Goal: Information Seeking & Learning: Learn about a topic

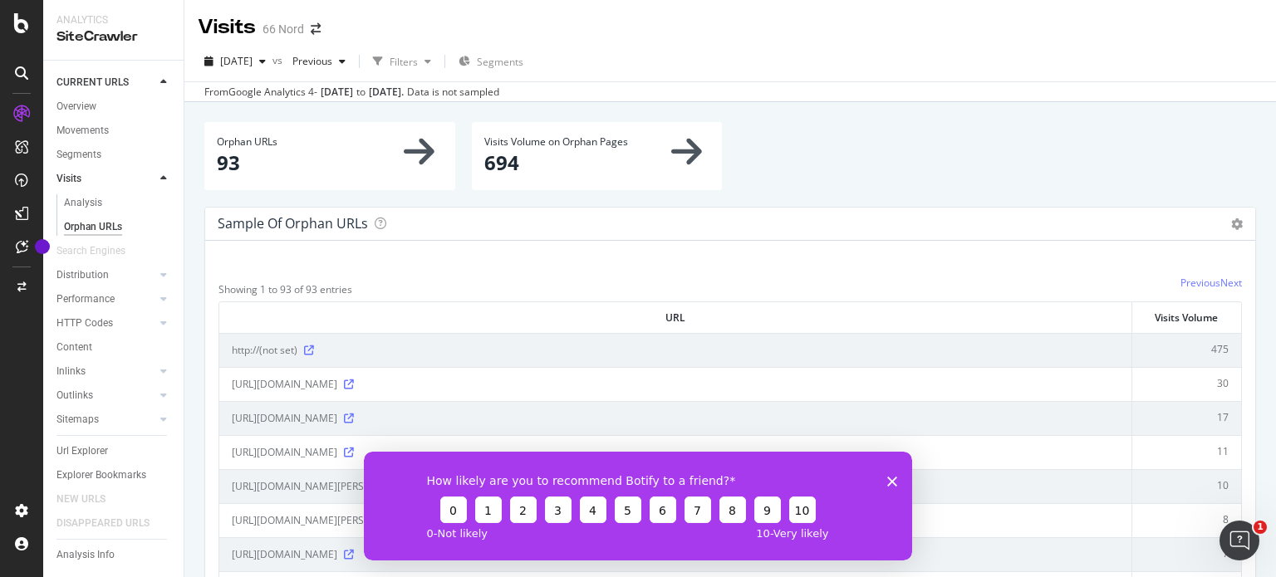
click at [896, 477] on polygon "Fermer l'enquête" at bounding box center [892, 481] width 10 height 10
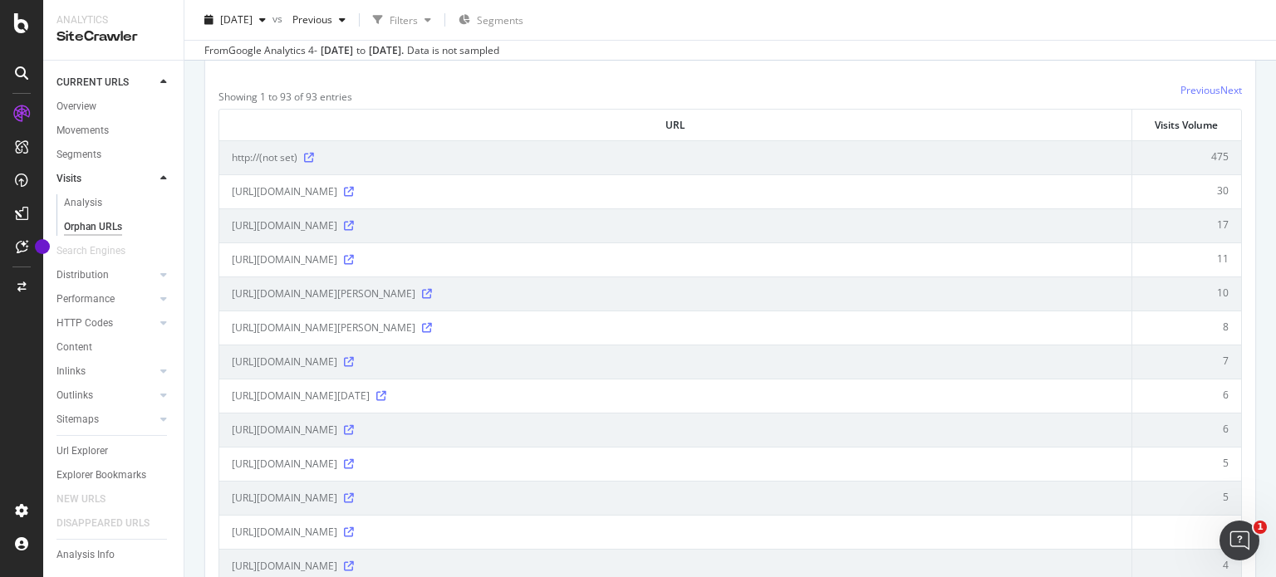
scroll to position [196, 0]
click at [432, 291] on icon at bounding box center [427, 291] width 10 height 10
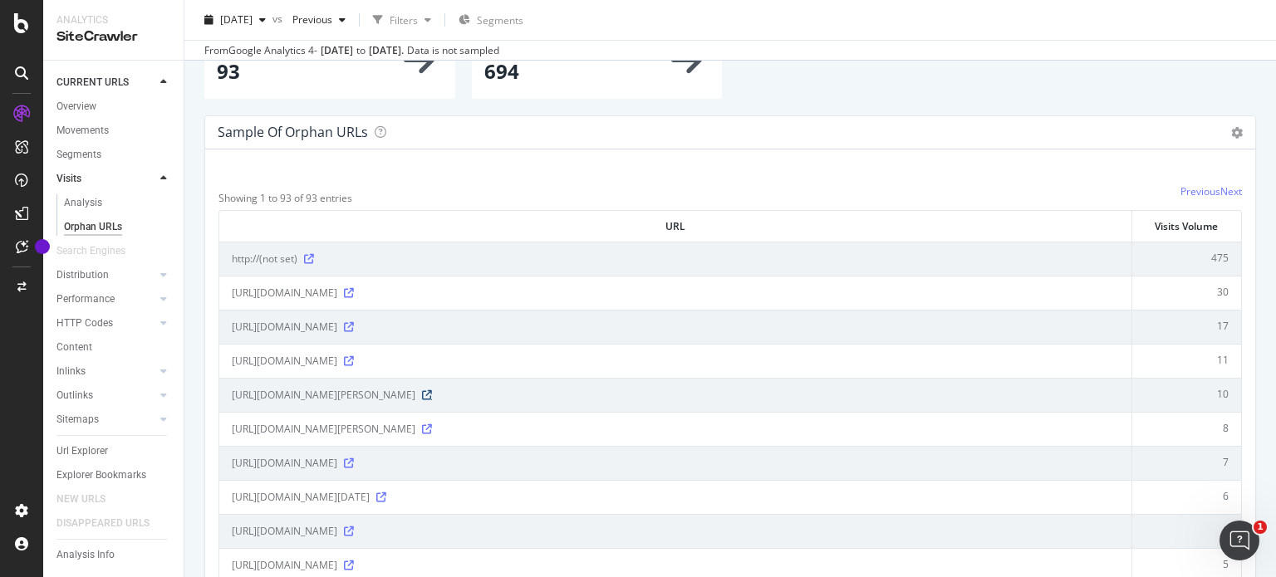
scroll to position [96, 0]
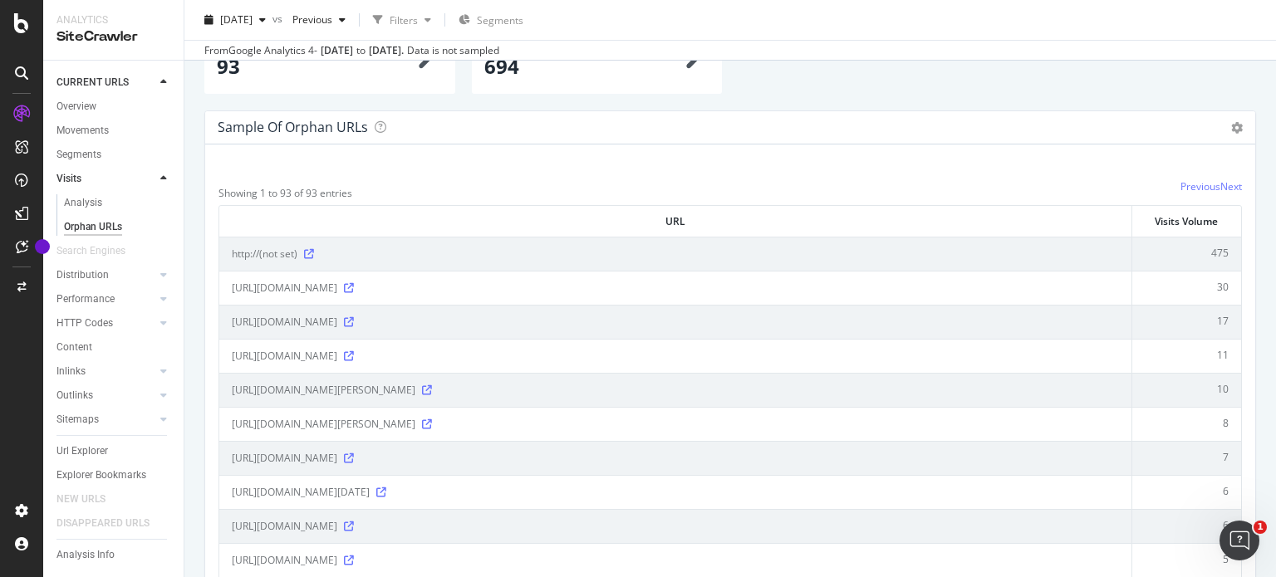
click at [506, 408] on td "[URL][DOMAIN_NAME][PERSON_NAME]" at bounding box center [675, 424] width 913 height 34
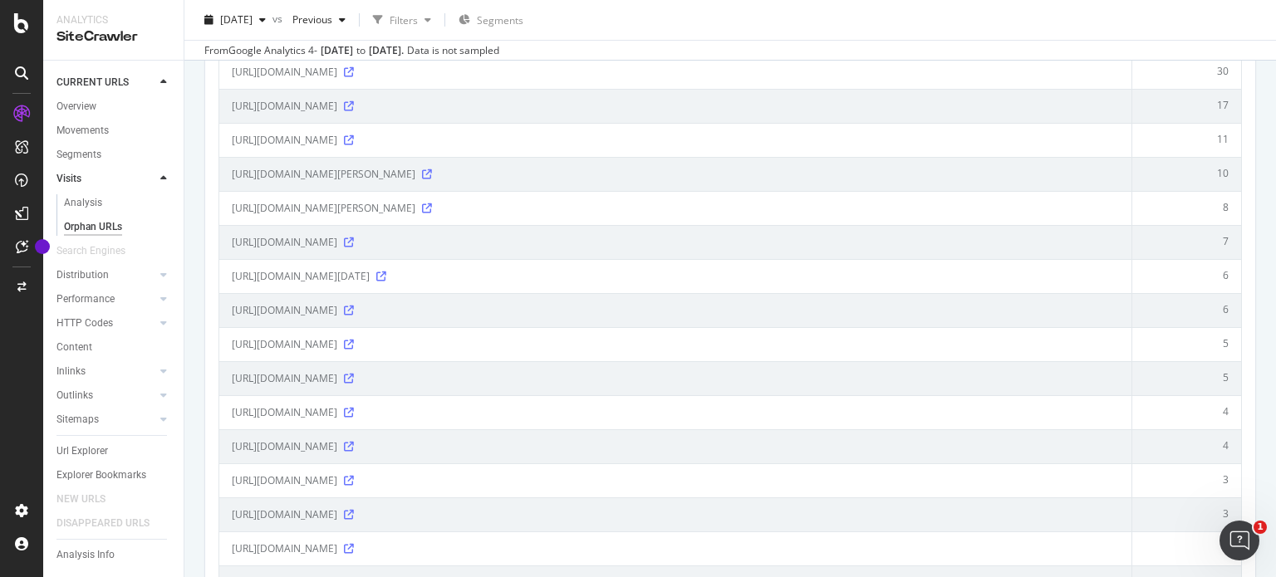
scroll to position [312, 0]
click at [354, 380] on icon at bounding box center [349, 379] width 10 height 10
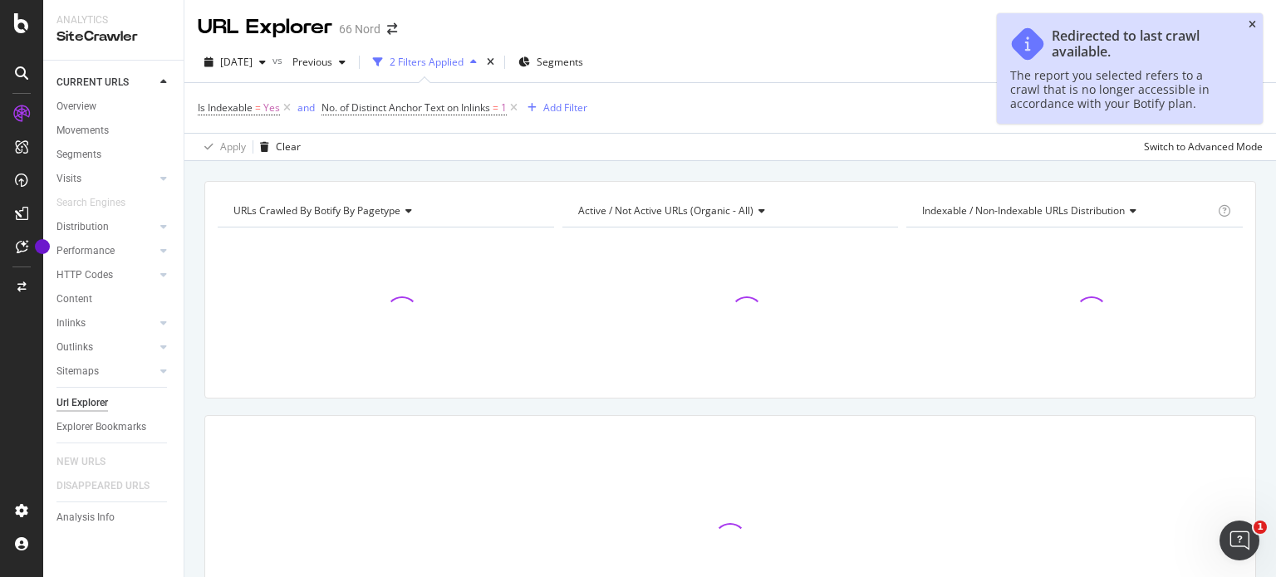
click at [1255, 20] on icon "close toast" at bounding box center [1251, 25] width 7 height 10
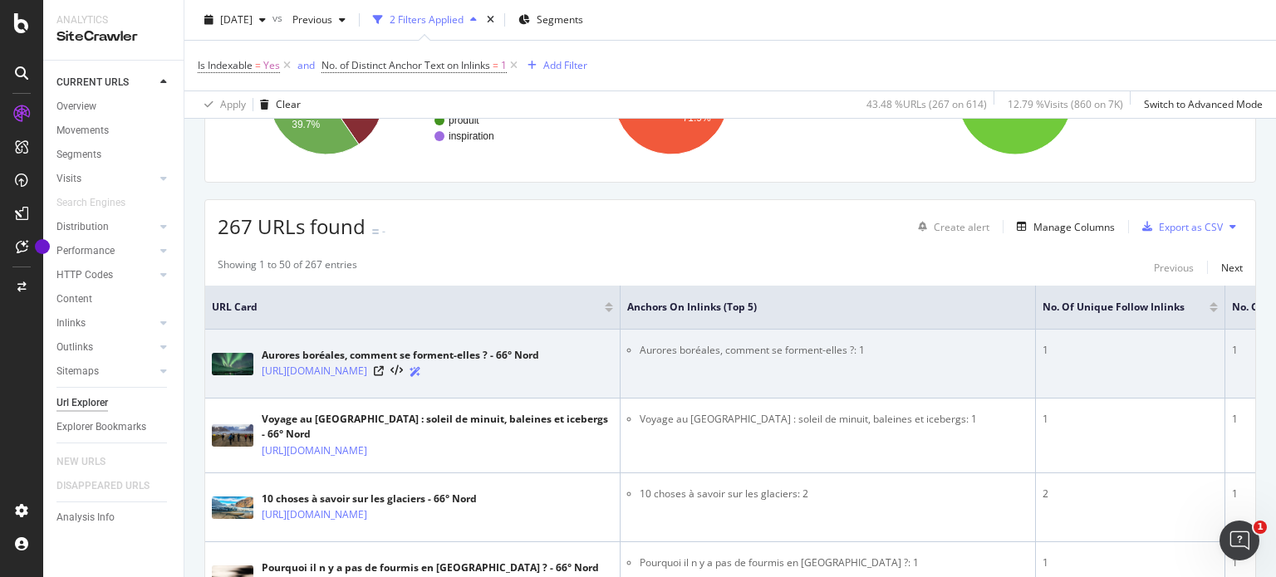
scroll to position [0, 216]
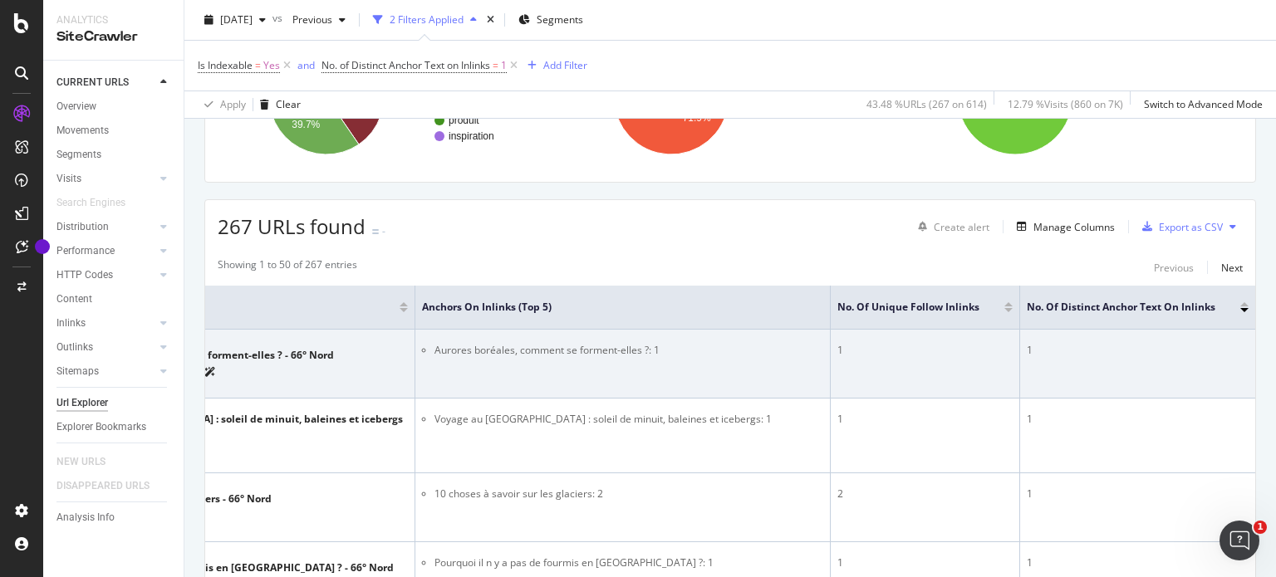
click at [605, 375] on td "Aurores boréales, comment se forment-elles ?: 1" at bounding box center [622, 364] width 415 height 69
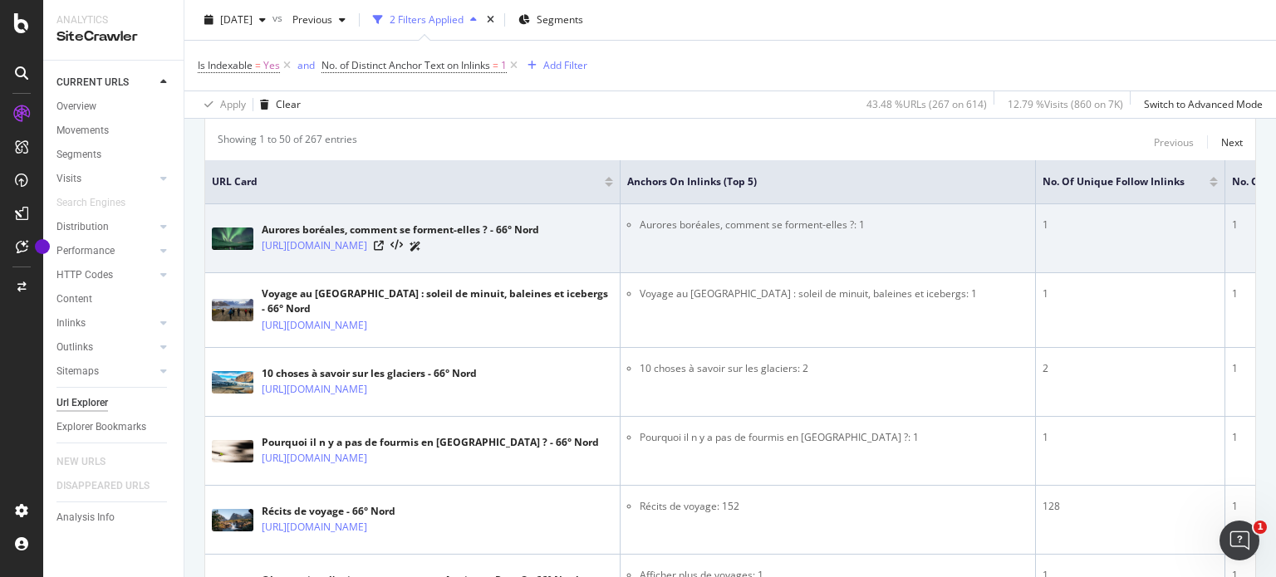
scroll to position [342, 0]
click at [384, 245] on icon at bounding box center [379, 245] width 10 height 10
click at [846, 223] on li "Aurores boréales, comment se forment-elles ?: 1" at bounding box center [833, 224] width 389 height 15
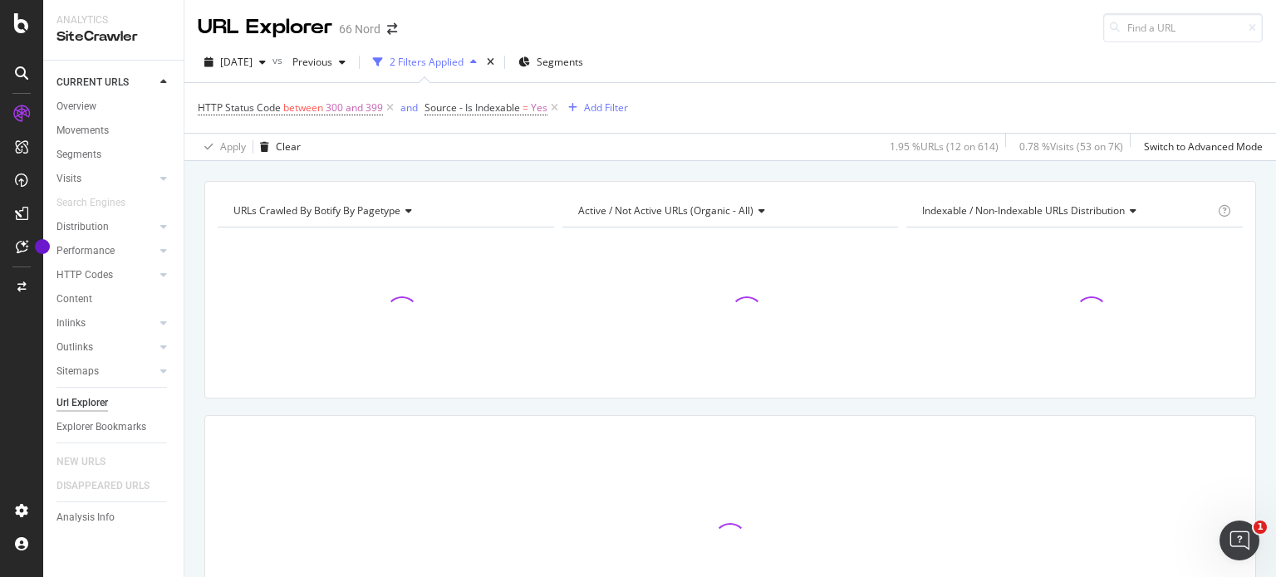
click at [1251, 23] on div "URL Explorer 66 Nord" at bounding box center [729, 21] width 1091 height 42
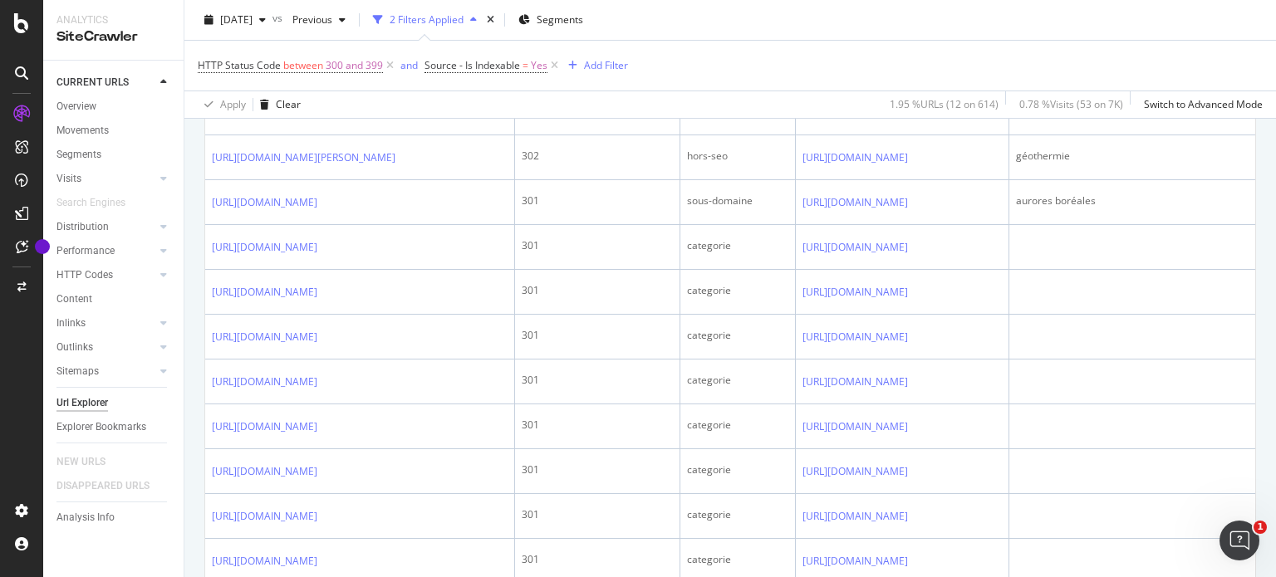
scroll to position [1667, 0]
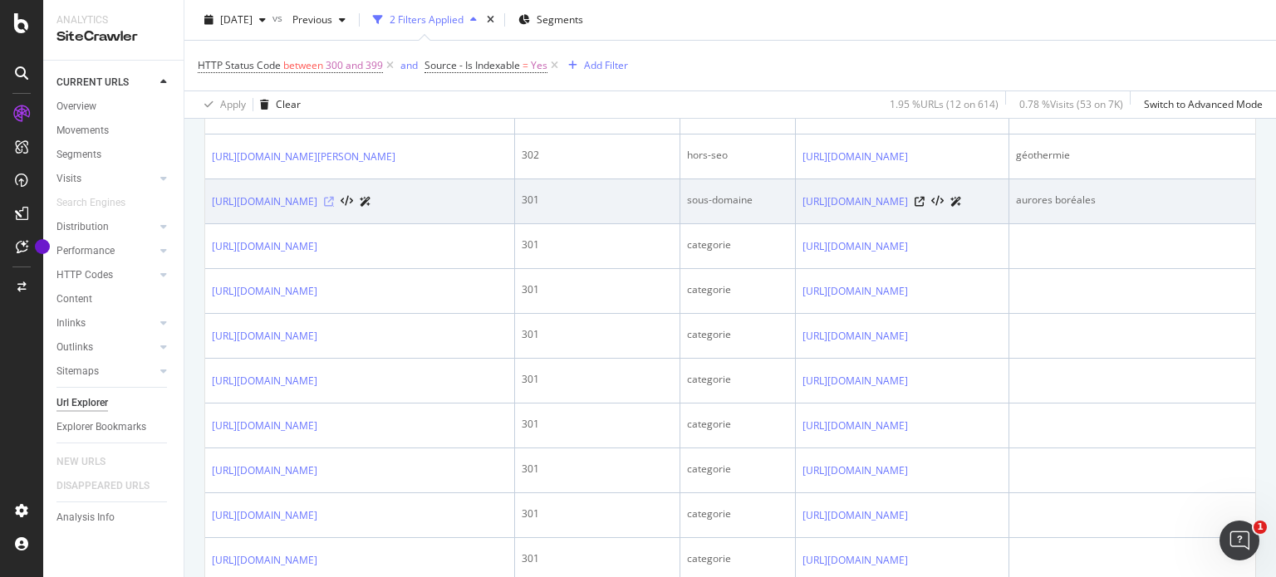
click at [334, 207] on icon at bounding box center [329, 202] width 10 height 10
click at [924, 207] on icon at bounding box center [919, 202] width 10 height 10
click at [334, 207] on icon at bounding box center [329, 202] width 10 height 10
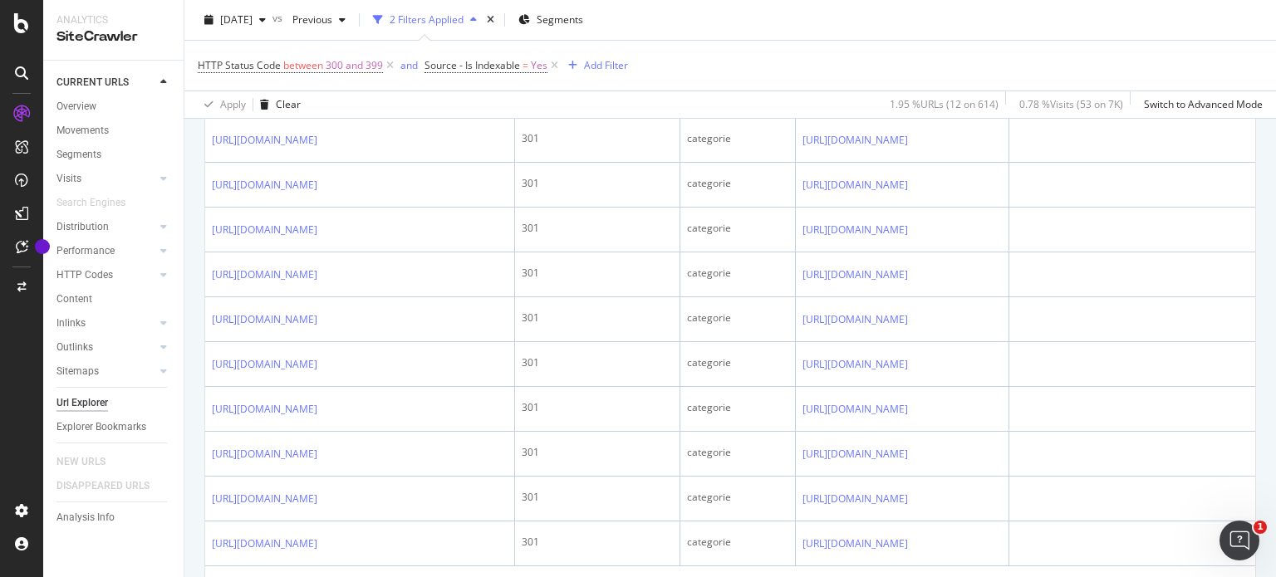
scroll to position [2222, 0]
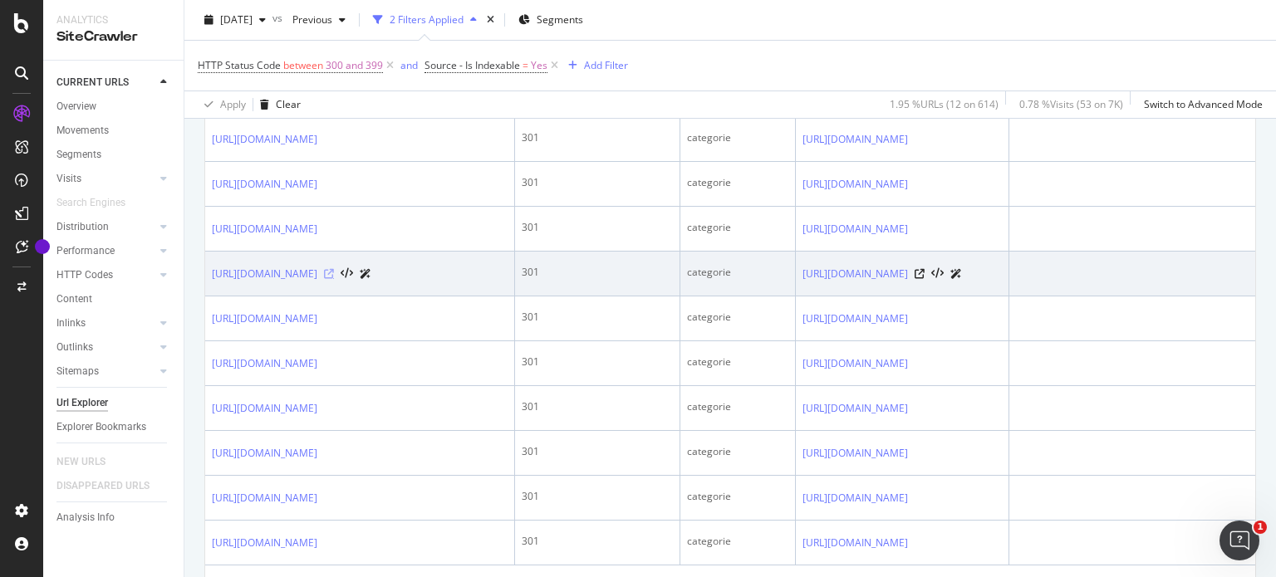
click at [334, 279] on icon at bounding box center [329, 274] width 10 height 10
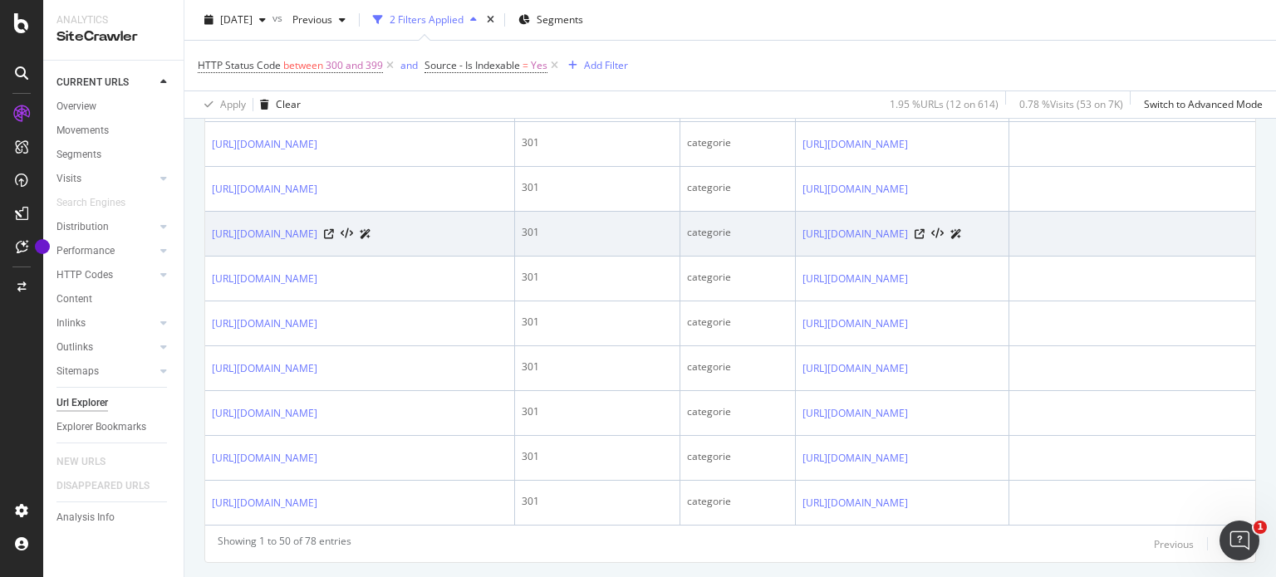
scroll to position [2387, 0]
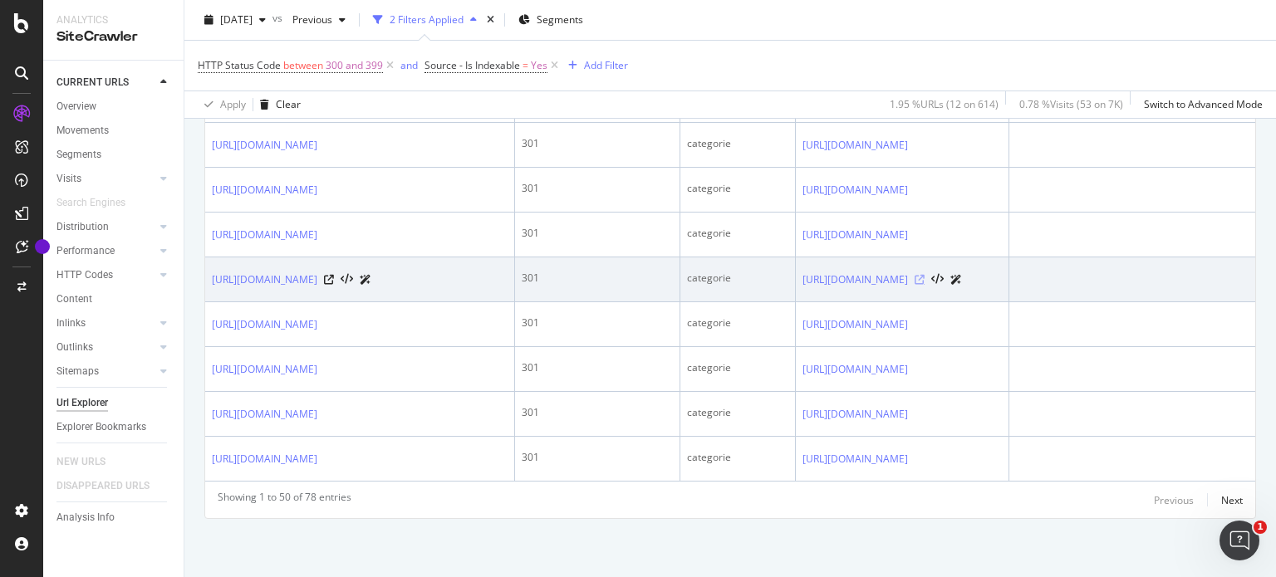
click at [924, 275] on icon at bounding box center [919, 280] width 10 height 10
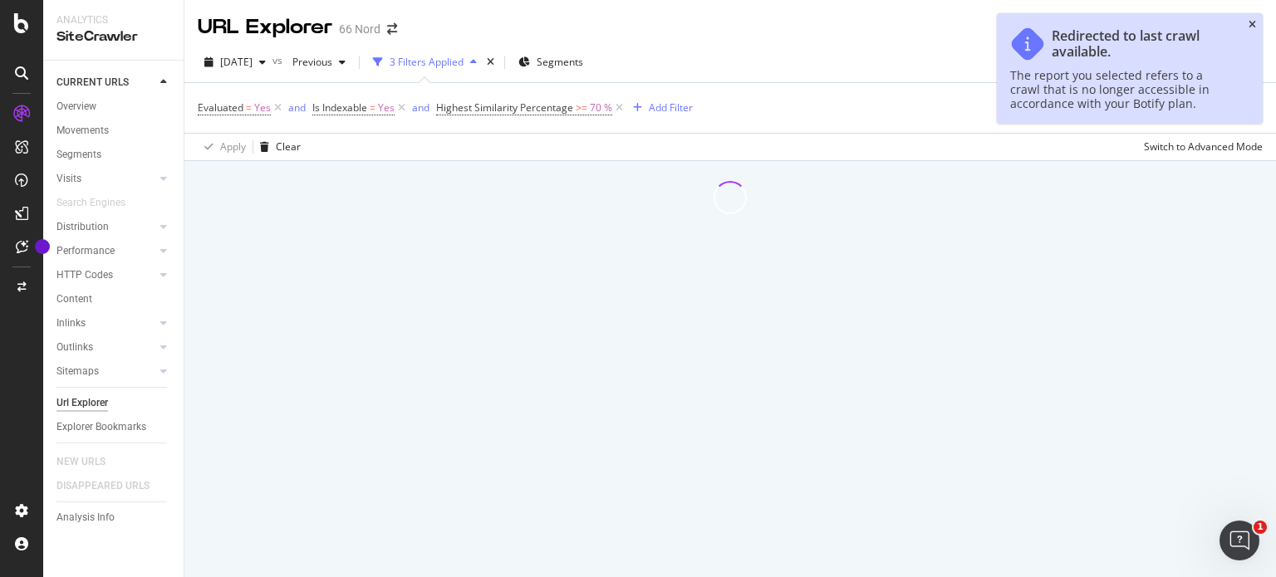
click at [1251, 24] on icon "close toast" at bounding box center [1251, 25] width 7 height 10
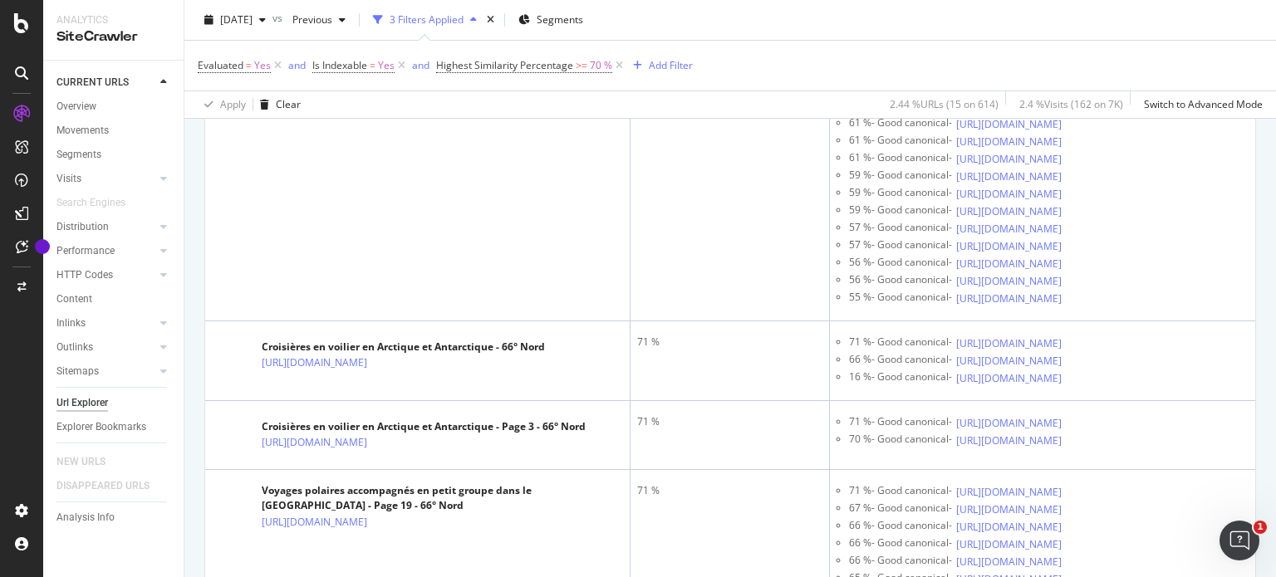
scroll to position [2347, 0]
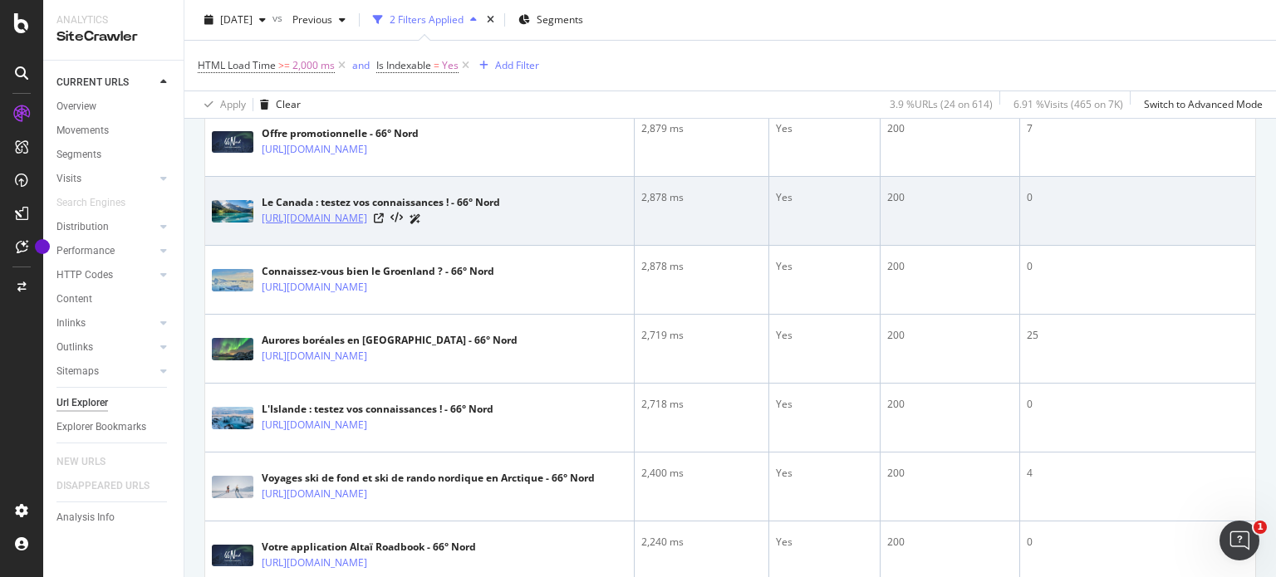
scroll to position [1163, 0]
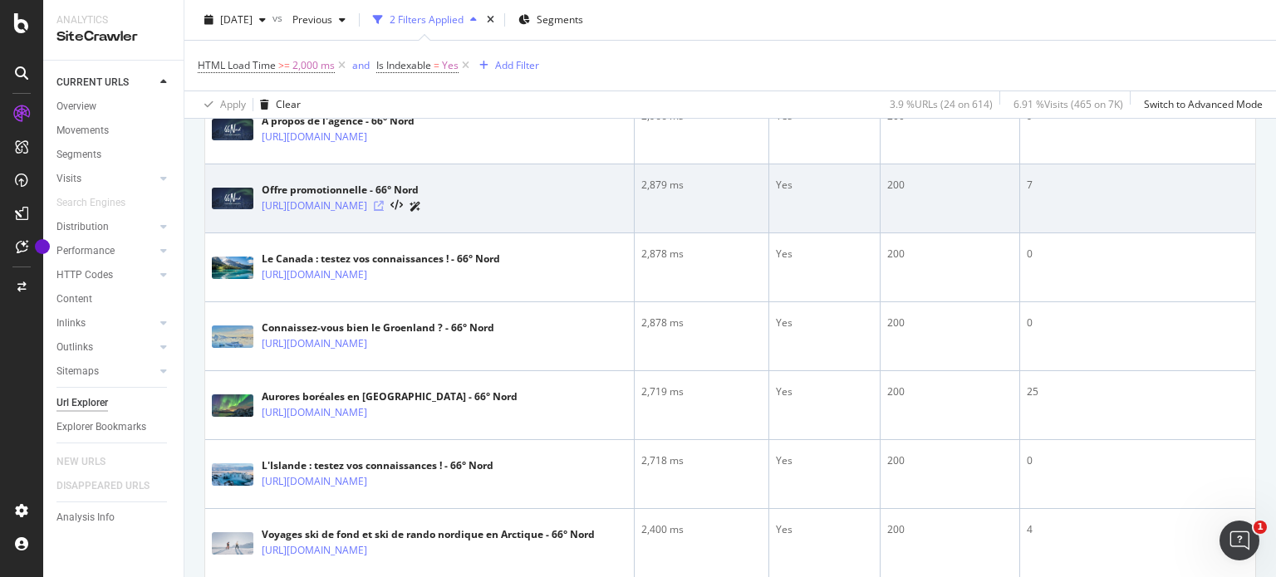
click at [384, 211] on icon at bounding box center [379, 206] width 10 height 10
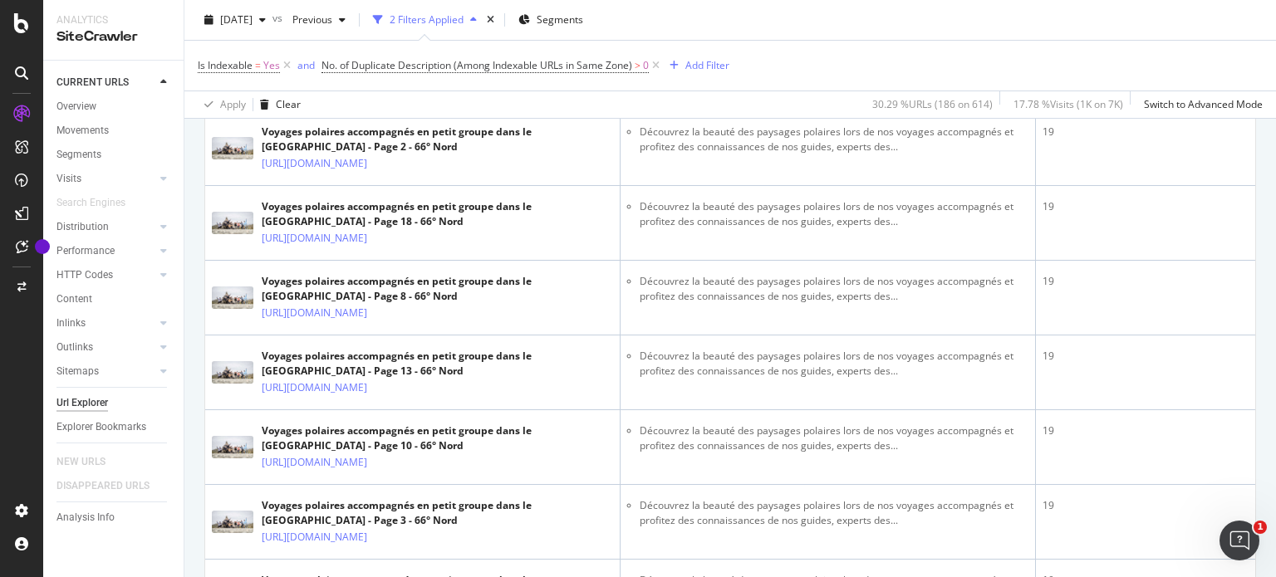
scroll to position [2561, 0]
